Goal: Information Seeking & Learning: Learn about a topic

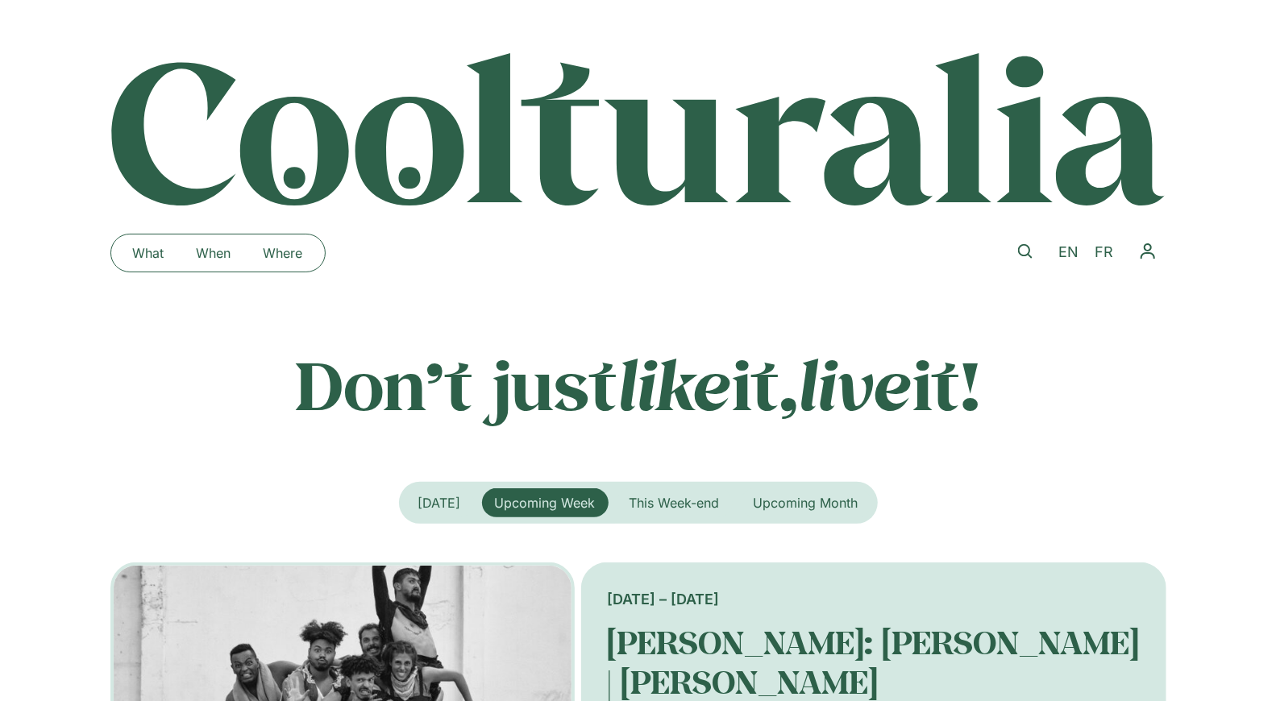
scroll to position [3, 0]
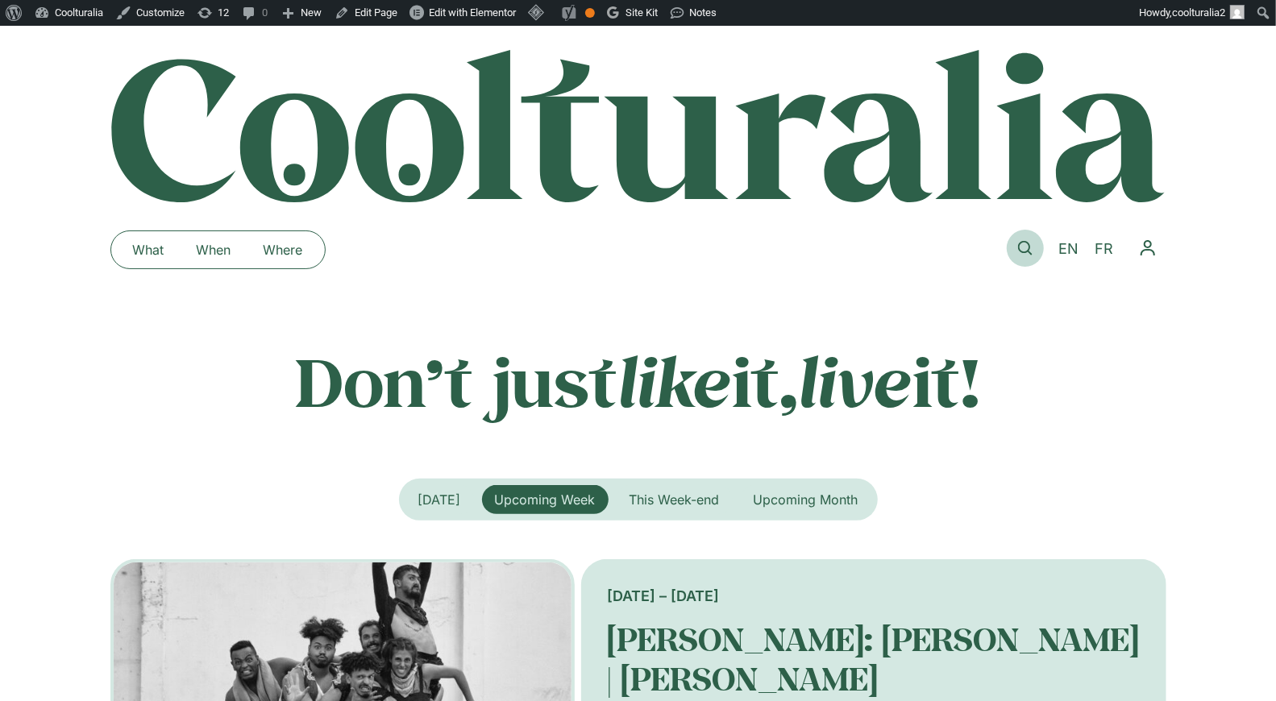
click at [1023, 241] on icon at bounding box center [1025, 248] width 15 height 15
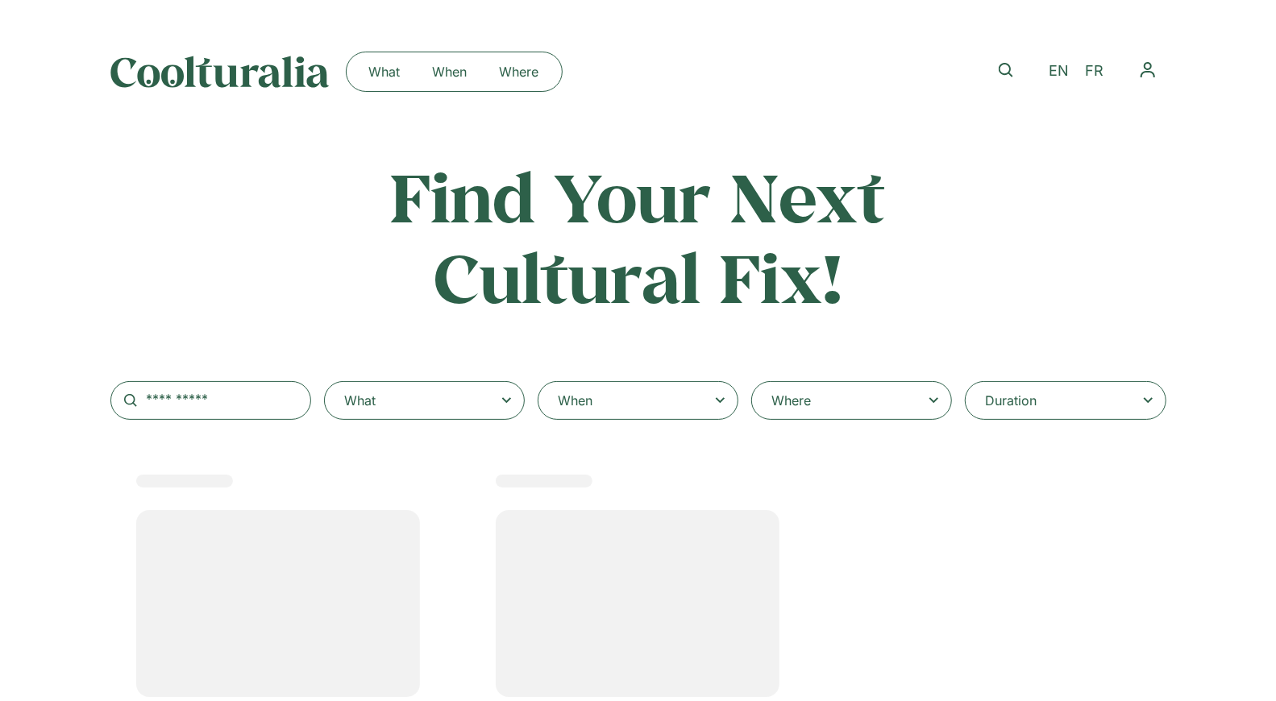
select select
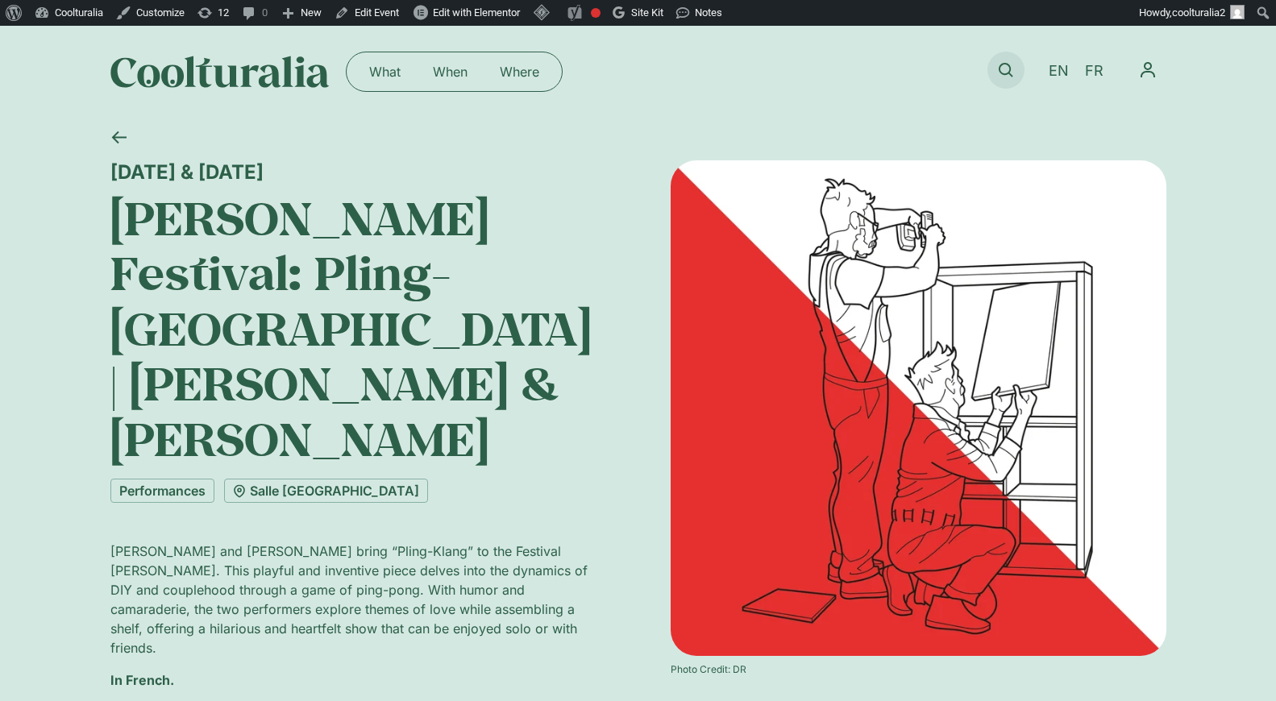
click at [1004, 63] on icon at bounding box center [1006, 70] width 15 height 15
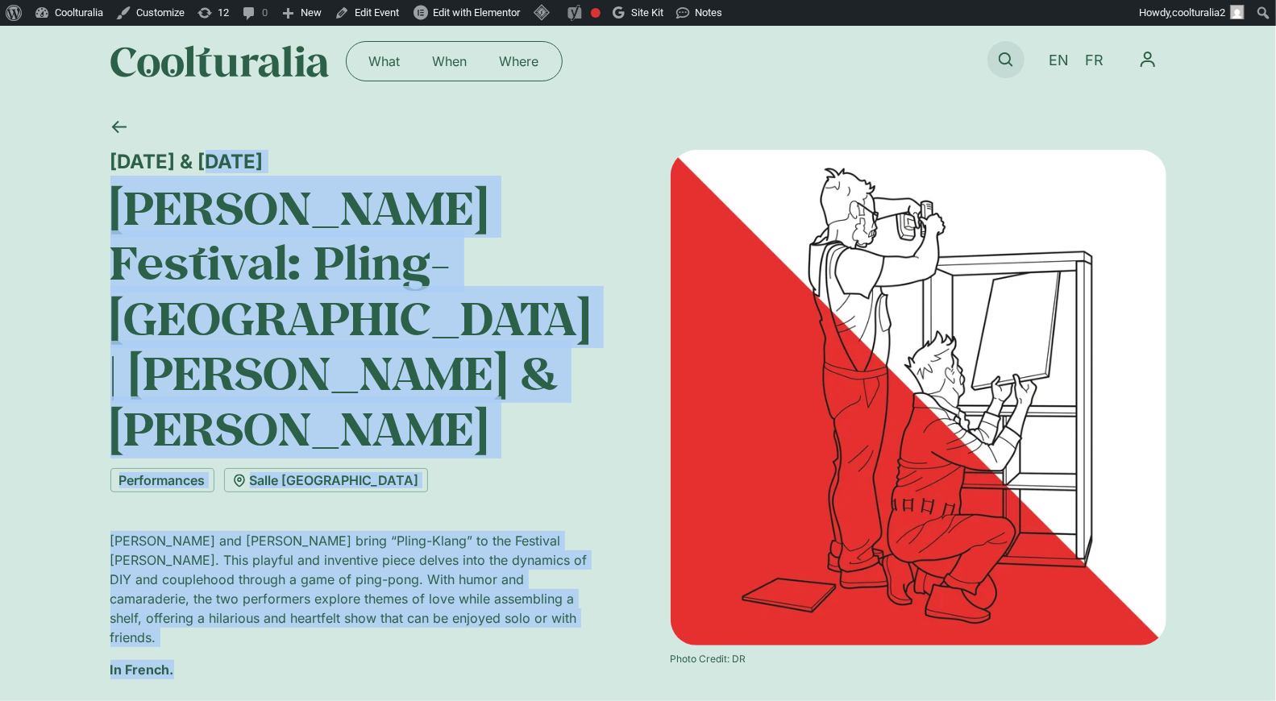
scroll to position [10, 0]
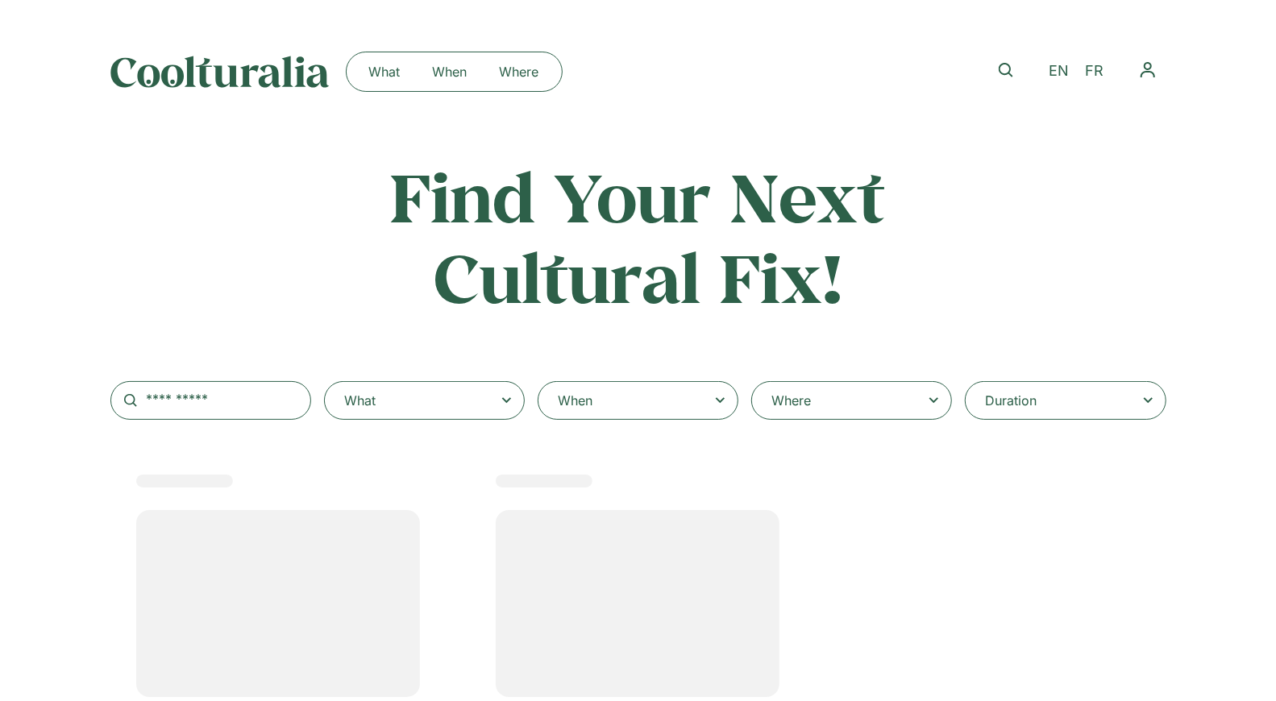
select select
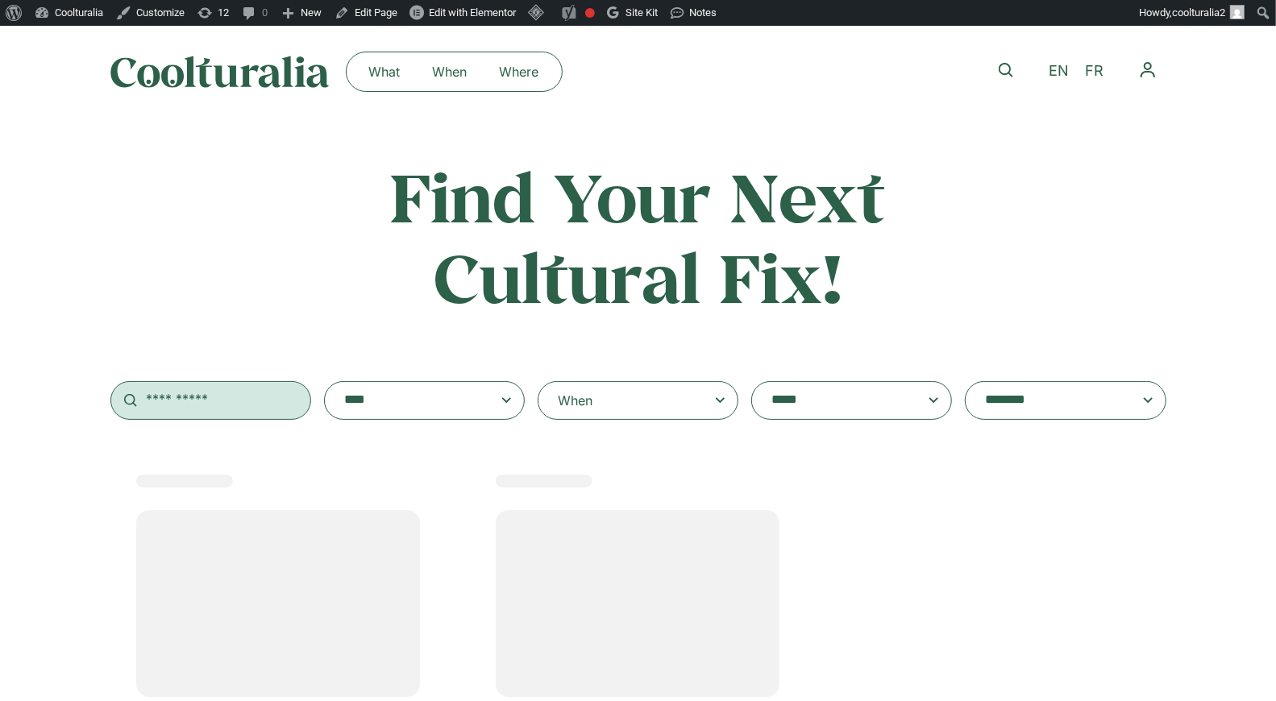
click at [244, 405] on input "text" at bounding box center [210, 400] width 201 height 39
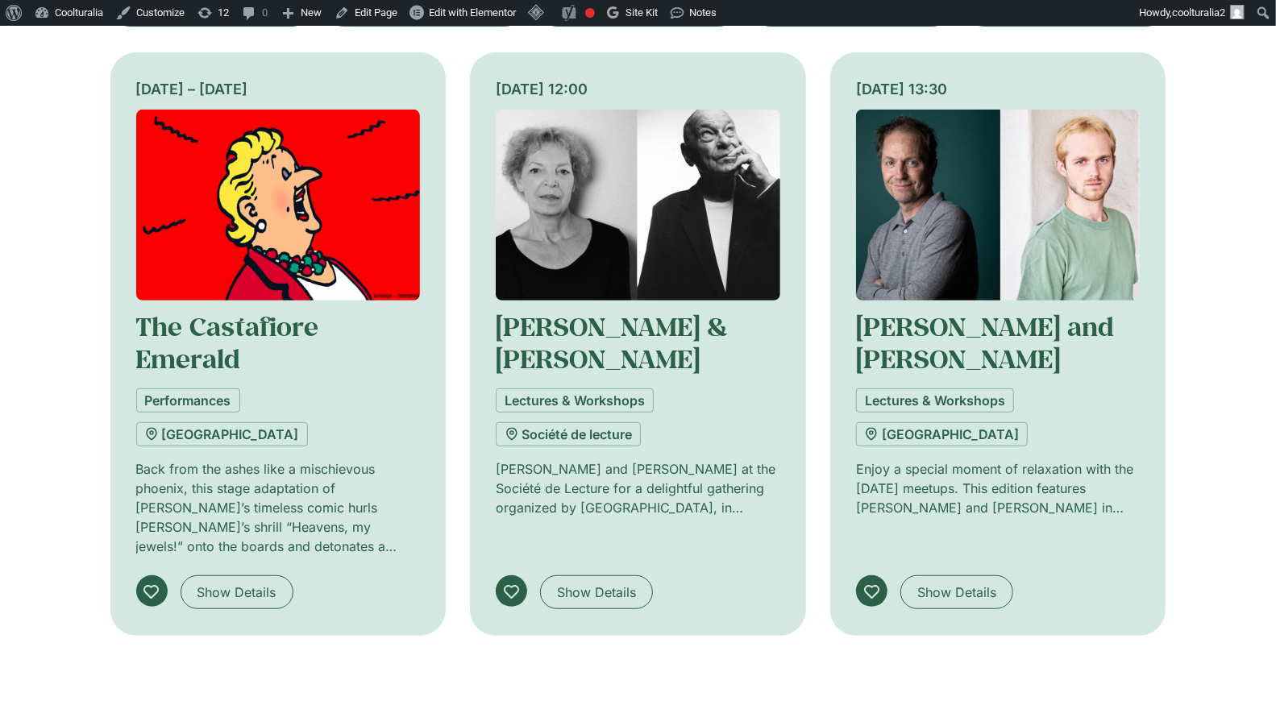
scroll to position [397, 0]
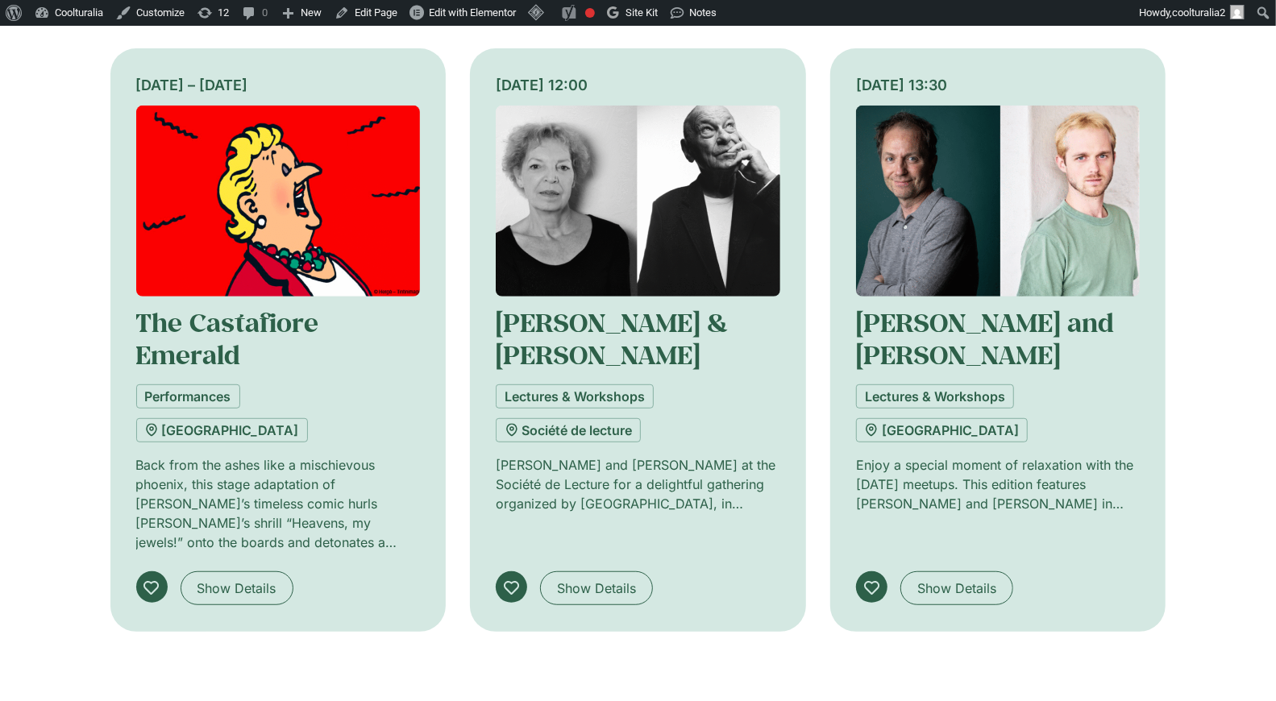
type input "*****"
click at [176, 197] on img at bounding box center [278, 201] width 285 height 191
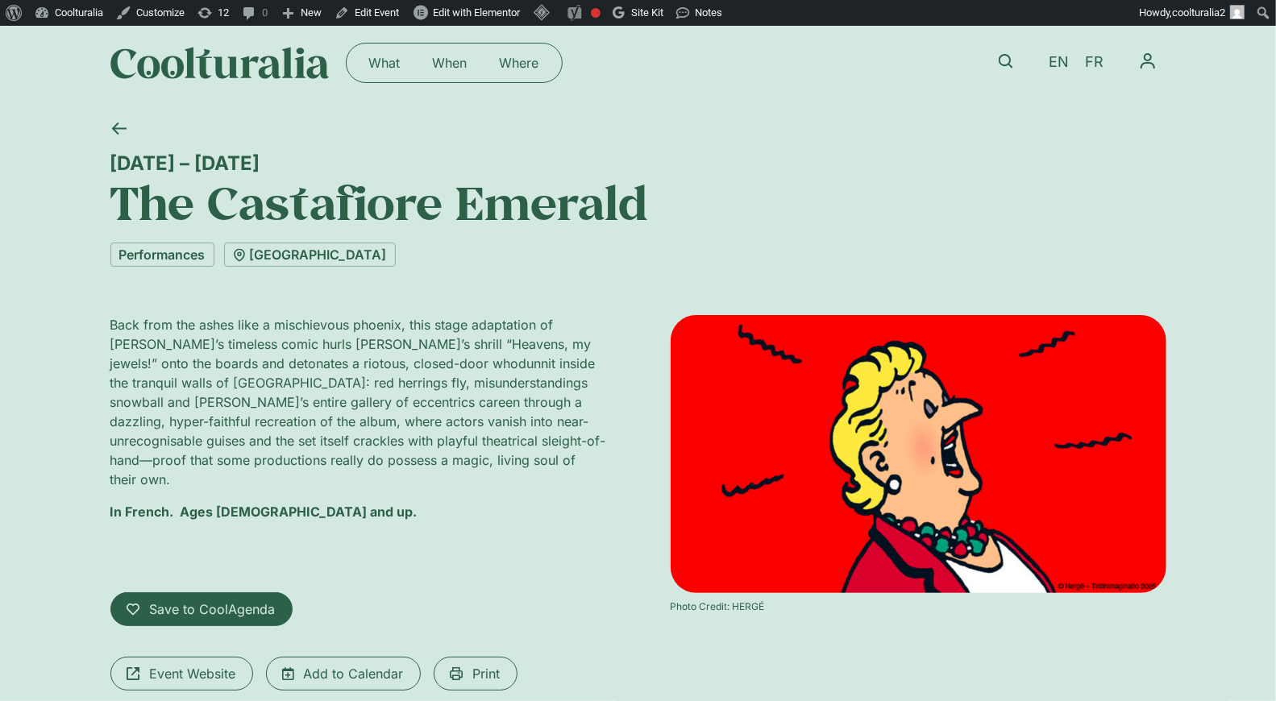
scroll to position [10, 0]
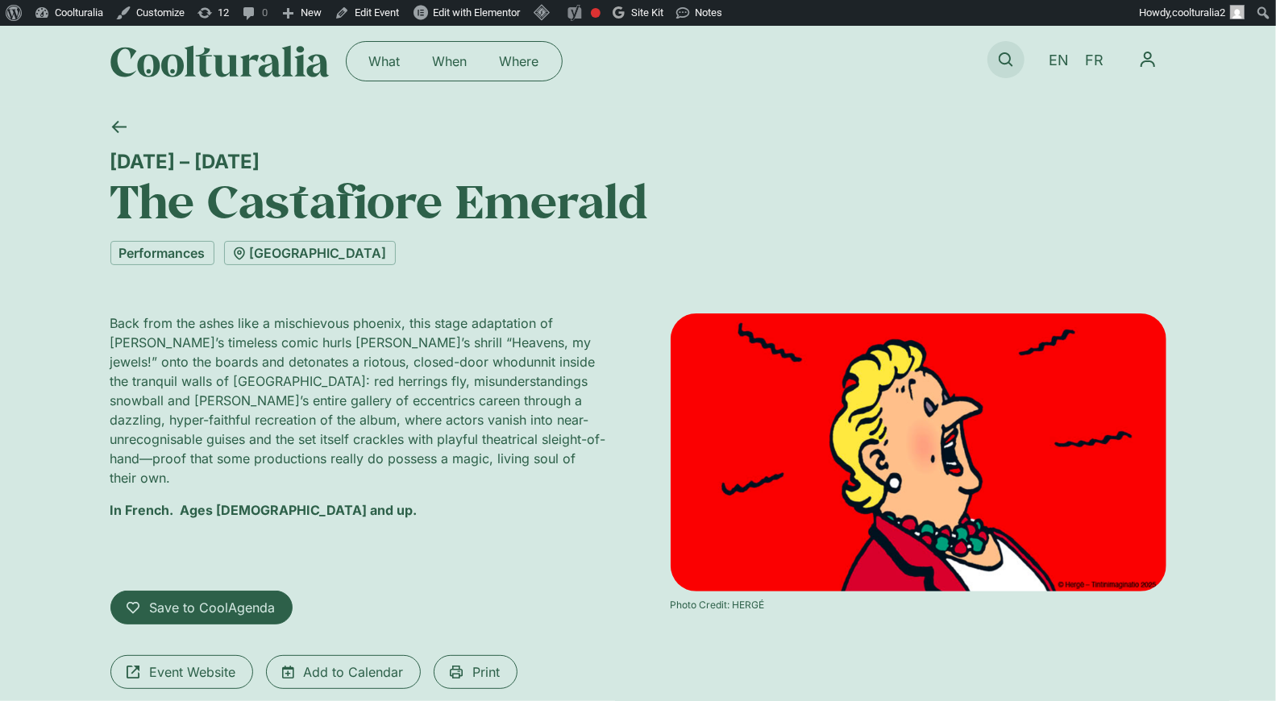
click at [999, 63] on icon at bounding box center [1006, 59] width 15 height 15
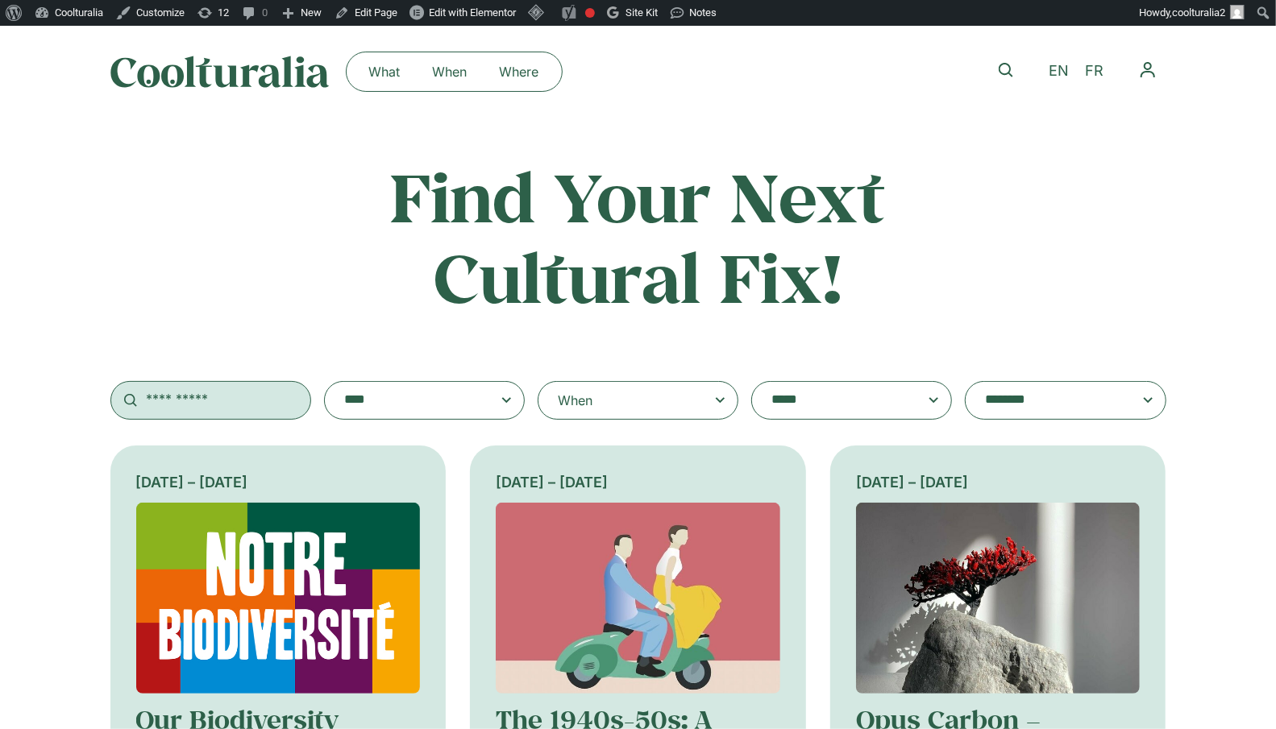
click at [284, 397] on input "text" at bounding box center [210, 400] width 201 height 39
click at [816, 417] on span at bounding box center [851, 400] width 201 height 39
click at [752, 382] on select "**********" at bounding box center [751, 381] width 1 height 1
click at [822, 402] on textarea "**********" at bounding box center [835, 400] width 129 height 23
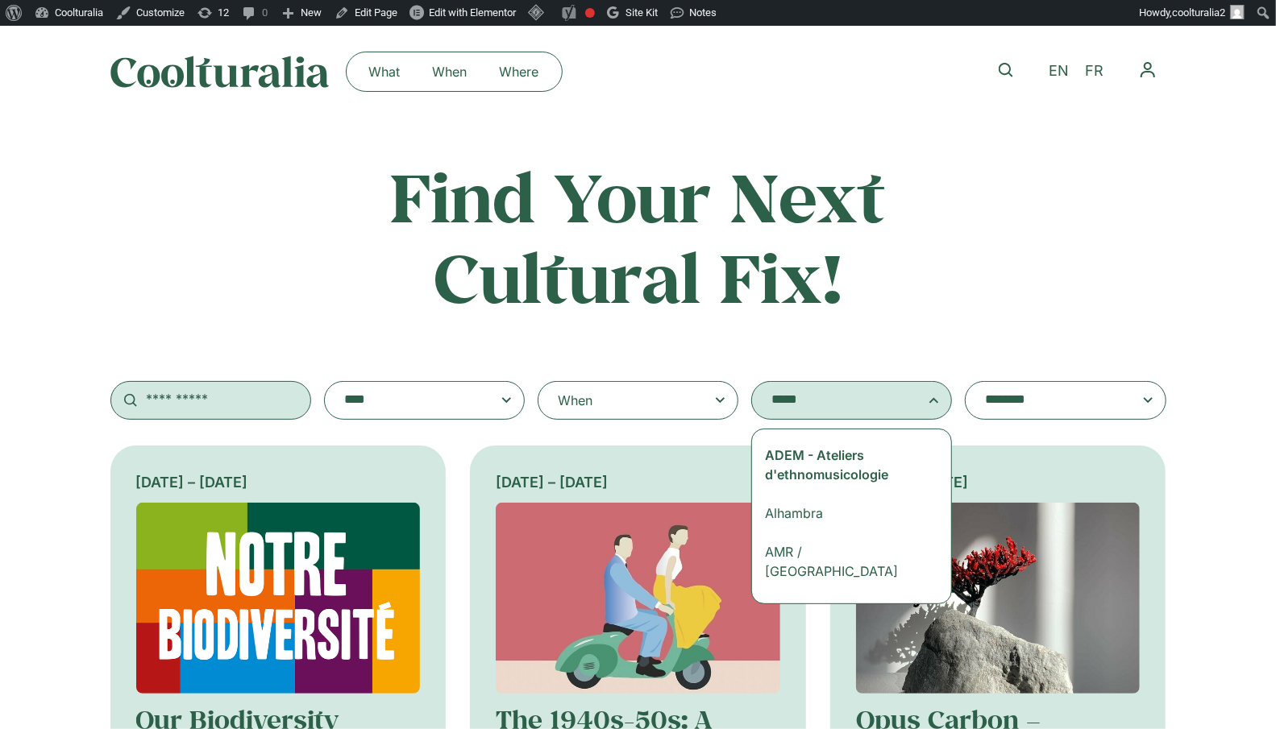
click at [197, 398] on input "text" at bounding box center [210, 400] width 201 height 39
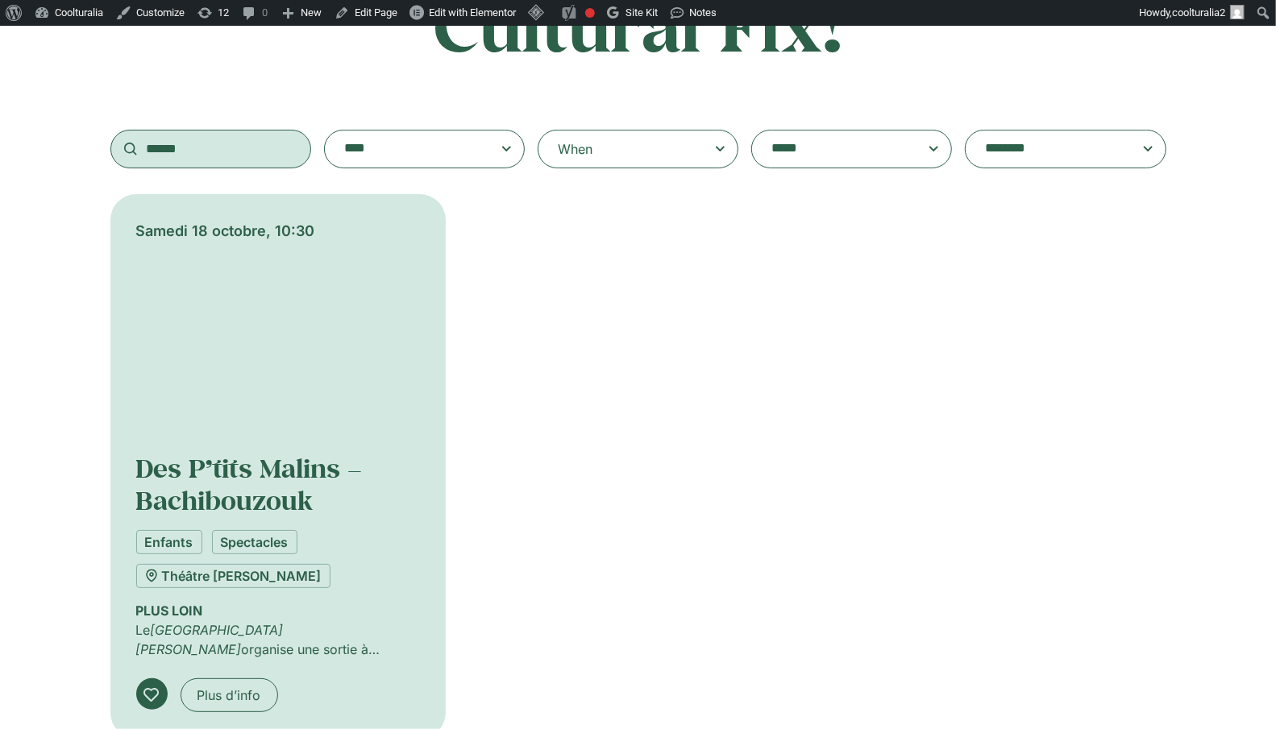
scroll to position [295, 0]
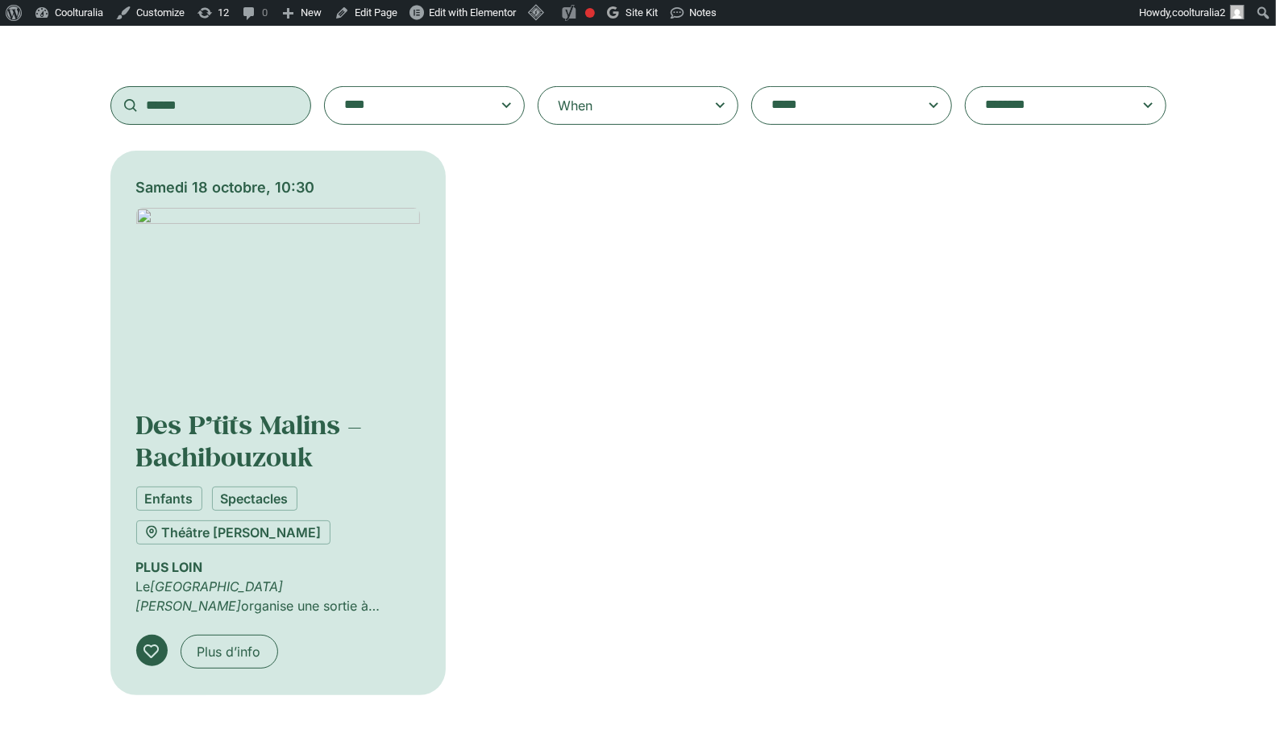
type input "******"
click at [266, 314] on img at bounding box center [278, 303] width 285 height 191
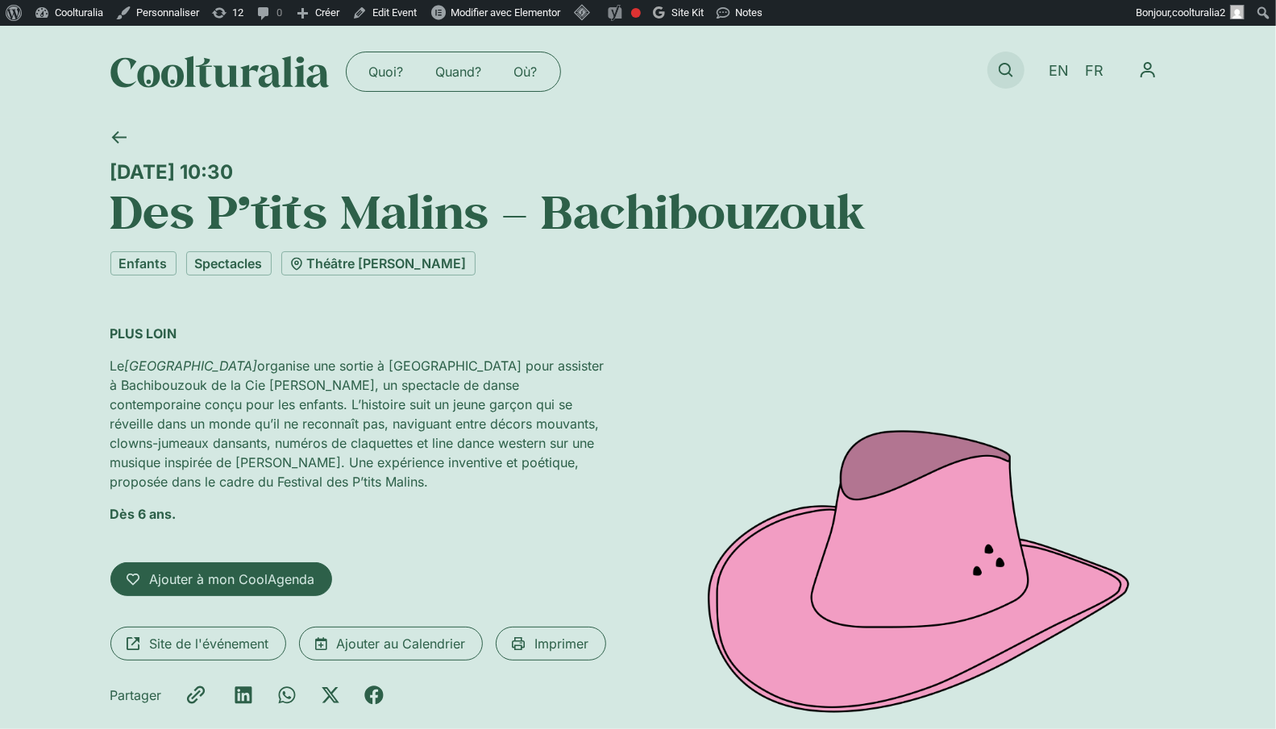
click at [1002, 68] on icon at bounding box center [1006, 70] width 15 height 15
click at [1003, 66] on icon at bounding box center [1006, 70] width 15 height 15
click at [1004, 71] on icon at bounding box center [1006, 70] width 15 height 15
click at [999, 70] on icon at bounding box center [1006, 70] width 15 height 15
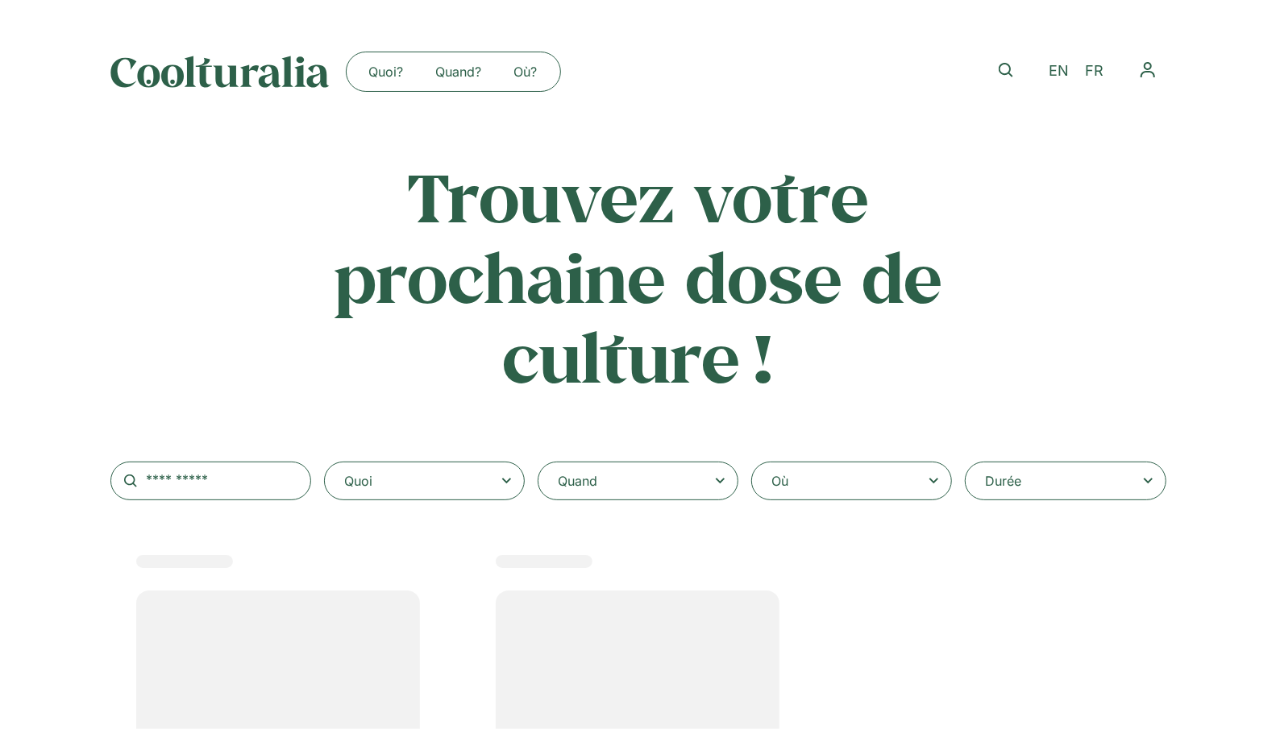
select select
